Goal: Find specific page/section: Find specific page/section

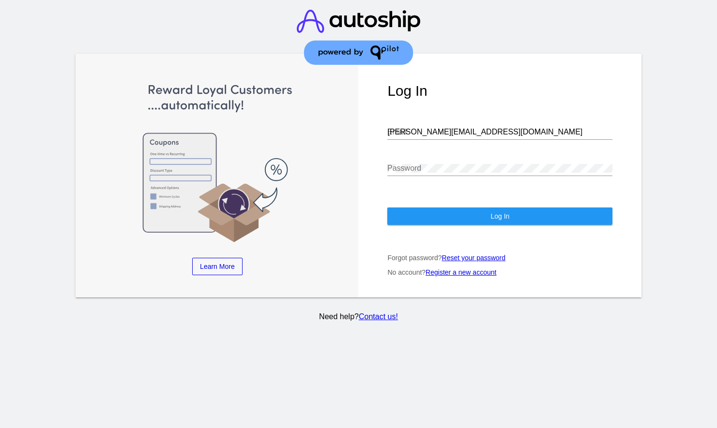
click at [484, 128] on input "[PERSON_NAME][EMAIL_ADDRESS][DOMAIN_NAME]" at bounding box center [499, 132] width 225 height 9
type input "[EMAIL_ADDRESS][DOMAIN_NAME]"
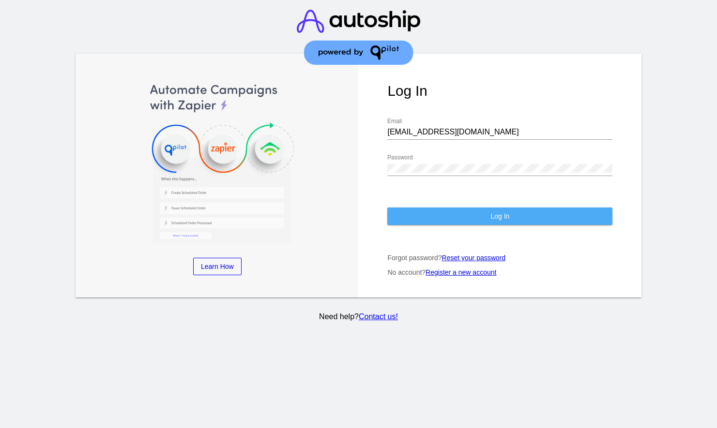
click at [488, 208] on button "Log In" at bounding box center [499, 216] width 225 height 17
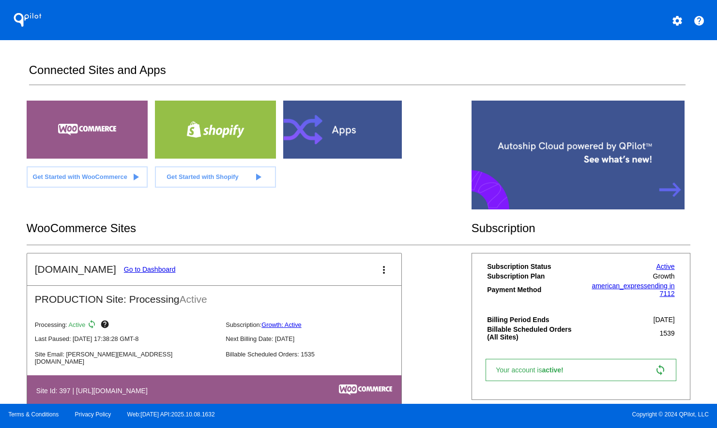
click at [153, 271] on link "Go to Dashboard" at bounding box center [150, 270] width 52 height 8
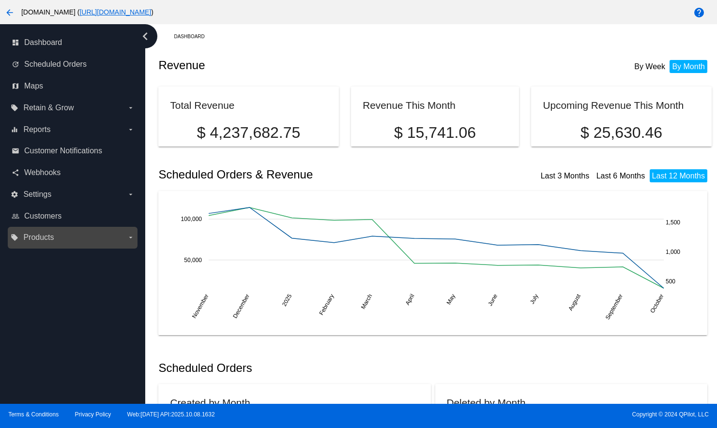
click at [46, 238] on span "Products" at bounding box center [38, 237] width 30 height 9
click at [0, 0] on input "local_offer Products arrow_drop_down" at bounding box center [0, 0] width 0 height 0
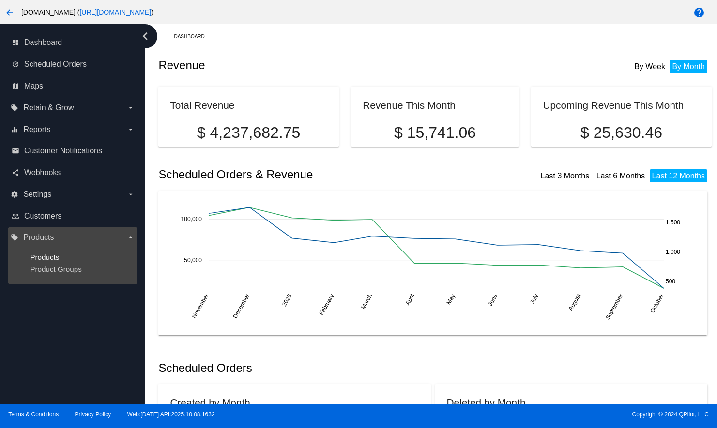
click at [47, 254] on span "Products" at bounding box center [44, 257] width 29 height 8
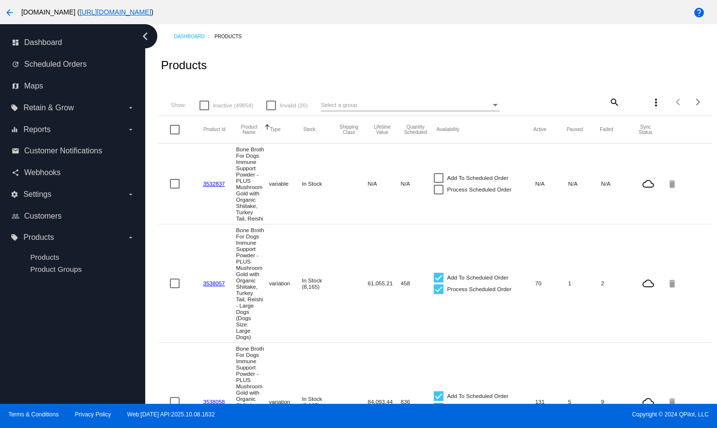
click at [608, 101] on mat-icon "search" at bounding box center [614, 101] width 12 height 15
click at [593, 102] on input "Search" at bounding box center [574, 101] width 92 height 8
type input "supsup"
